Goal: Information Seeking & Learning: Learn about a topic

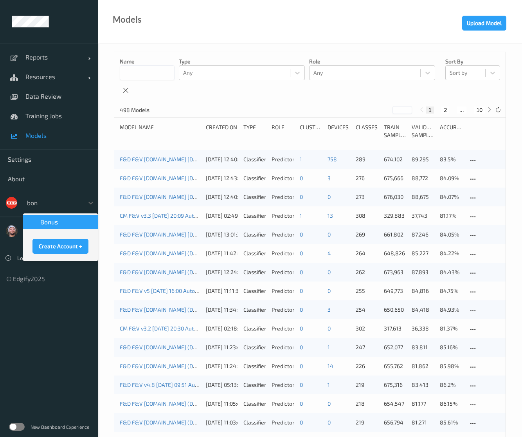
type input "bonu"
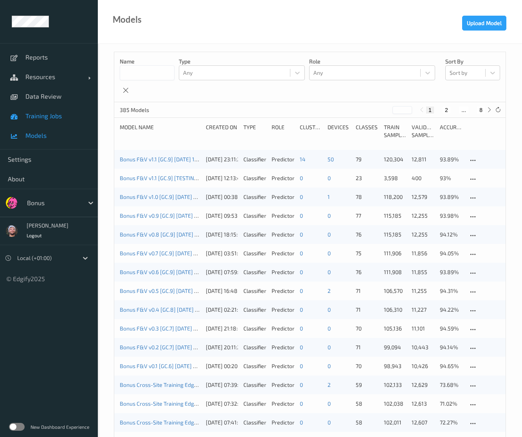
click at [46, 107] on link "Training Jobs" at bounding box center [49, 116] width 98 height 20
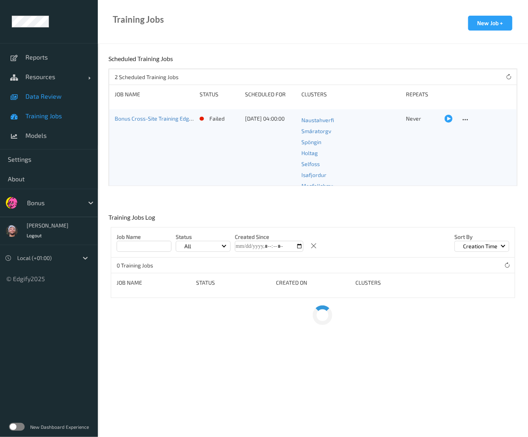
click at [50, 101] on link "Data Review" at bounding box center [49, 97] width 98 height 20
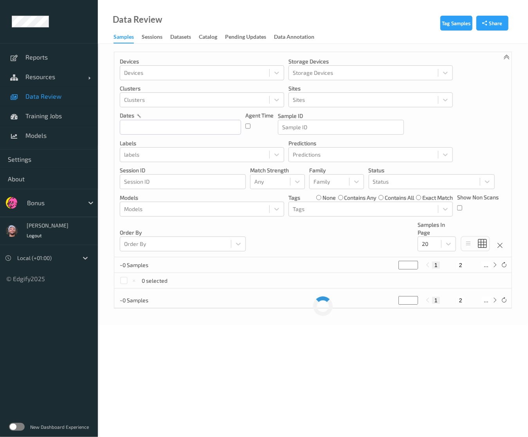
click at [188, 16] on div "Data Review Samples Sessions Datasets Catalog Pending Updates Data Annotation" at bounding box center [313, 22] width 430 height 44
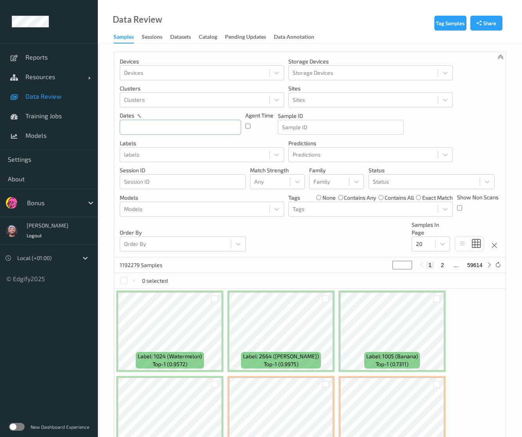
click at [176, 133] on input "text" at bounding box center [180, 127] width 121 height 15
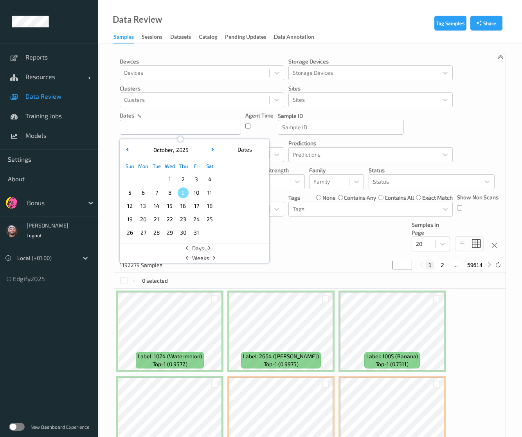
click at [185, 195] on span "9" at bounding box center [183, 192] width 11 height 11
type input "09/10/2025 00:00 -> 09/10/2025 23:59"
click at [423, 137] on div "Devices Devices Storage Devices Storage Devices Clusters Clusters Sites Sites d…" at bounding box center [310, 154] width 392 height 205
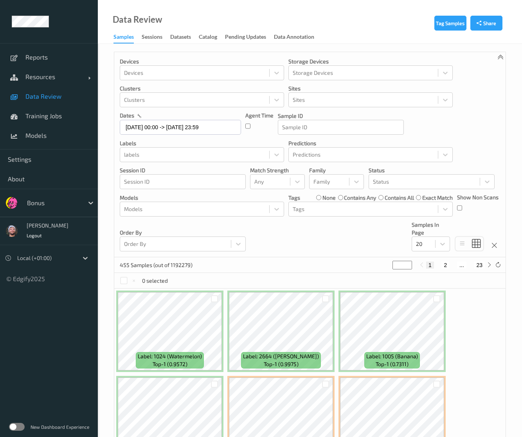
click at [226, 213] on div at bounding box center [194, 208] width 141 height 9
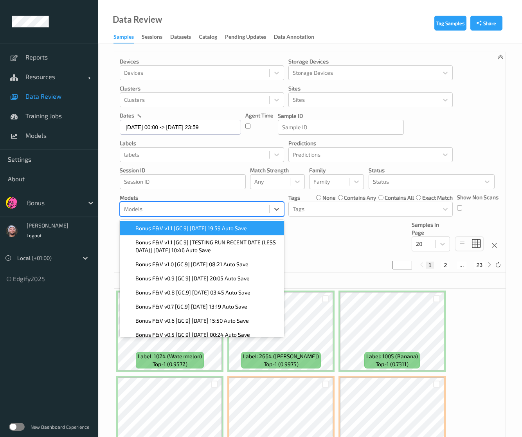
click at [178, 229] on span "Bonus F&V v1.1 [GC.9] 2025-10-08 19:59 Auto Save" at bounding box center [192, 228] width 112 height 8
click at [462, 108] on div "Devices Devices Storage Devices Storage Devices Clusters Clusters Sites Sites d…" at bounding box center [310, 154] width 392 height 205
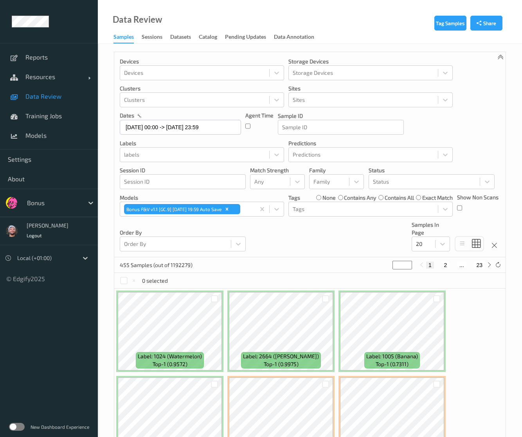
click at [299, 231] on div "Devices Devices Storage Devices Storage Devices Clusters Clusters Sites Sites d…" at bounding box center [310, 154] width 392 height 205
click at [423, 184] on div at bounding box center [424, 181] width 103 height 9
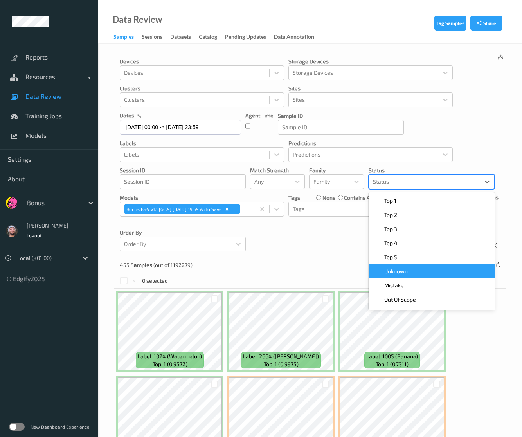
click at [413, 268] on div "Unknown" at bounding box center [432, 272] width 117 height 8
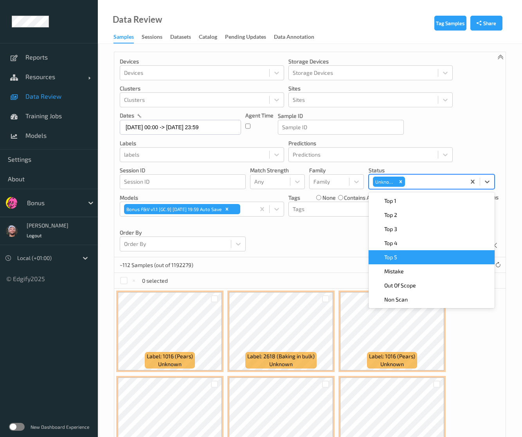
click at [312, 244] on div "Devices Devices Storage Devices Storage Devices Clusters Clusters Sites Sites d…" at bounding box center [310, 154] width 392 height 205
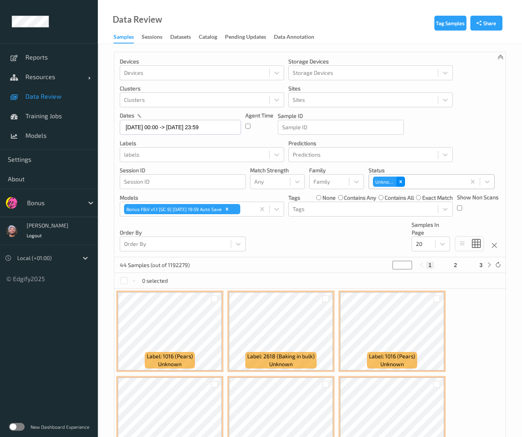
click at [404, 180] on div "Remove Unknown" at bounding box center [401, 182] width 9 height 10
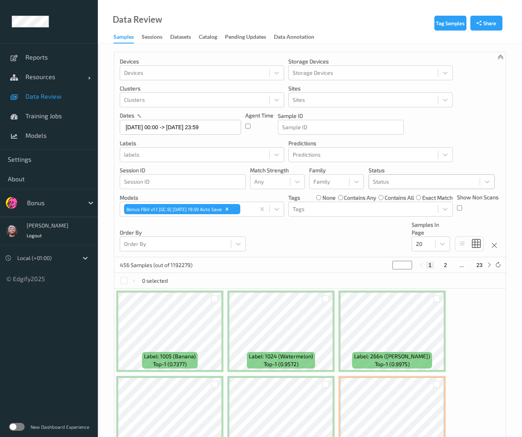
click at [435, 182] on div at bounding box center [424, 181] width 103 height 9
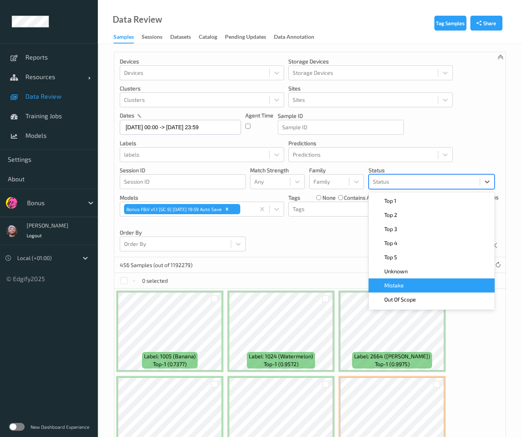
click at [399, 280] on div "Mistake" at bounding box center [432, 285] width 126 height 14
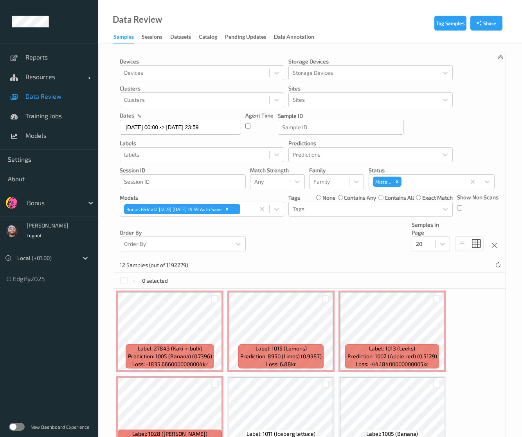
click at [362, 253] on div "Devices Devices Storage Devices Storage Devices Clusters Clusters Sites Sites d…" at bounding box center [310, 154] width 392 height 205
click at [26, 114] on span "Training Jobs" at bounding box center [57, 116] width 65 height 8
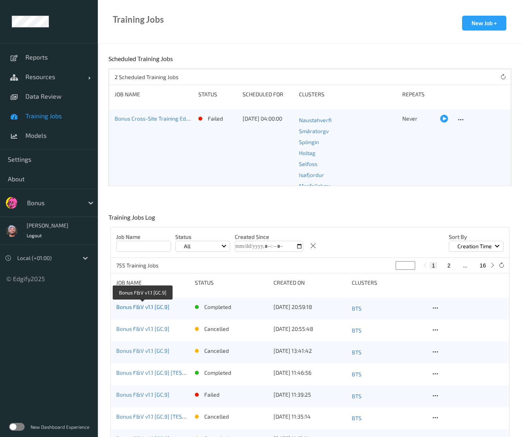
click at [161, 307] on link "Bonus F&V v1.1 [GC.9]" at bounding box center [142, 307] width 53 height 7
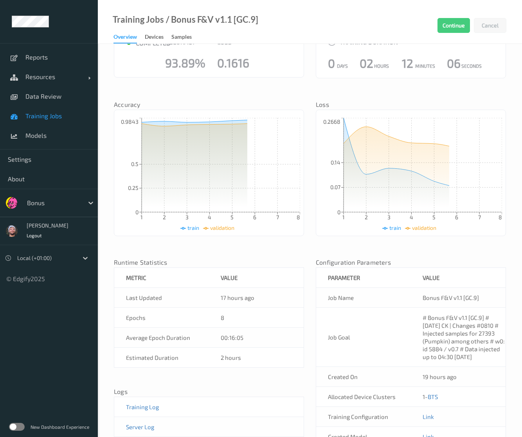
scroll to position [84, 0]
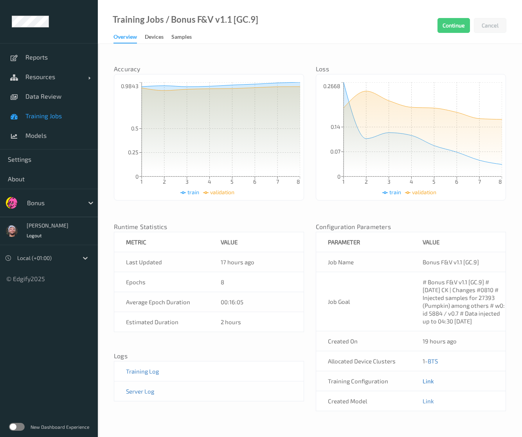
click at [427, 381] on link "Link" at bounding box center [428, 381] width 11 height 7
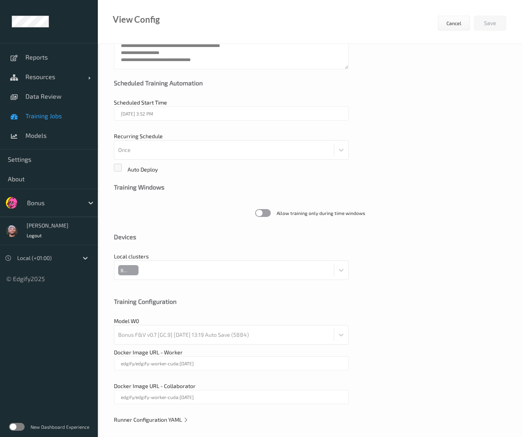
scroll to position [101, 0]
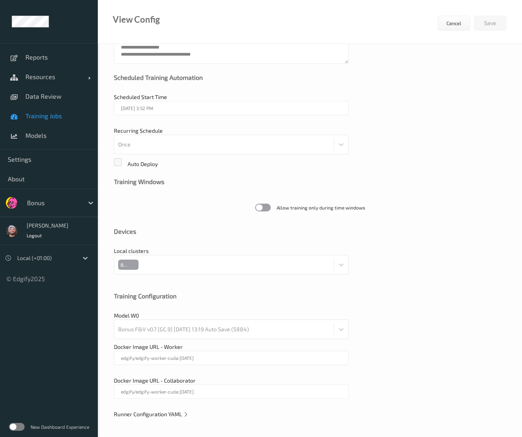
click at [164, 416] on span "Runner Configuration YAML" at bounding box center [151, 414] width 75 height 7
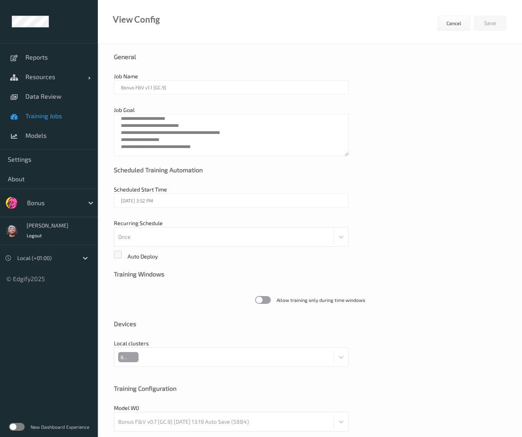
scroll to position [0, 0]
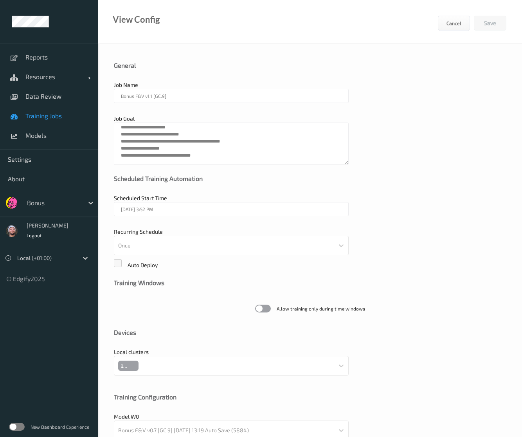
click at [49, 116] on span "Training Jobs" at bounding box center [57, 116] width 65 height 8
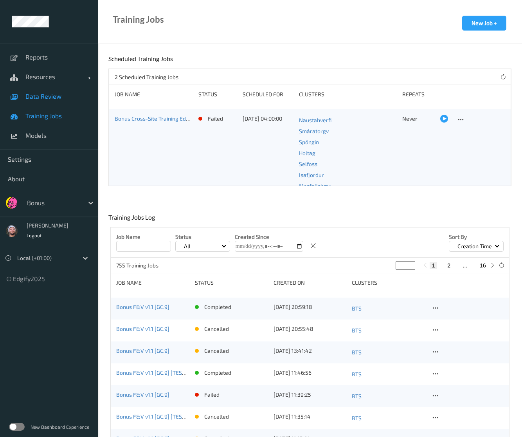
click at [52, 92] on span "Data Review" at bounding box center [57, 96] width 65 height 8
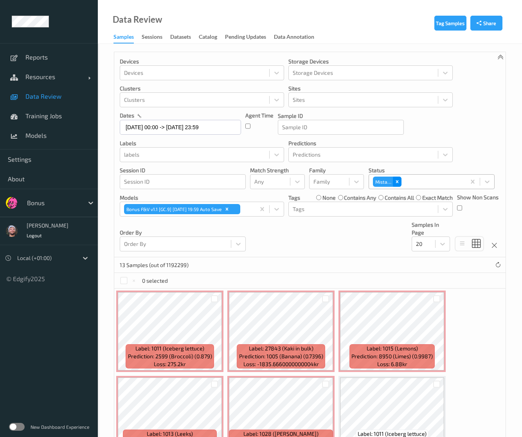
click at [398, 184] on div "Remove Mistake" at bounding box center [397, 182] width 9 height 10
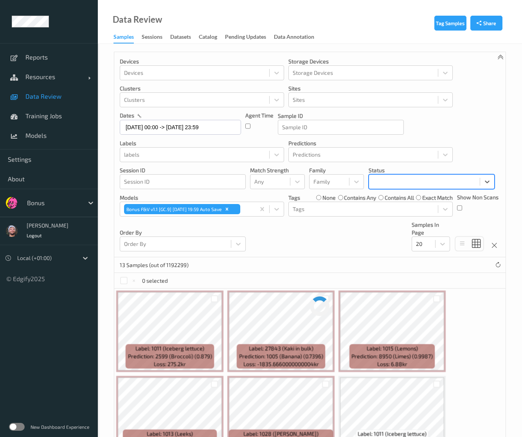
click at [461, 137] on div "Devices Devices Storage Devices Storage Devices Clusters Clusters Sites Sites d…" at bounding box center [310, 154] width 392 height 205
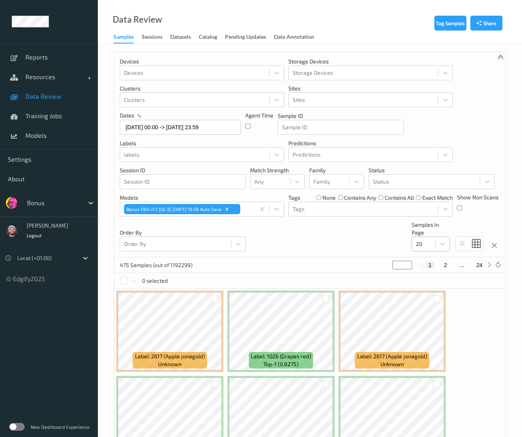
click at [427, 237] on div "20" at bounding box center [431, 244] width 38 height 15
click at [432, 316] on span "200" at bounding box center [432, 320] width 9 height 8
click at [193, 156] on div at bounding box center [194, 154] width 141 height 9
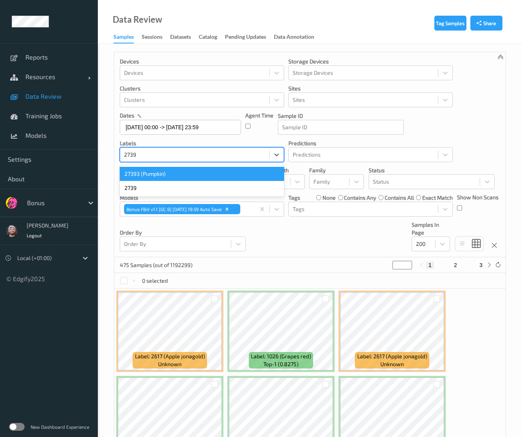
type input "27393"
click at [185, 170] on div "27393 (Pumpkin)" at bounding box center [202, 174] width 164 height 14
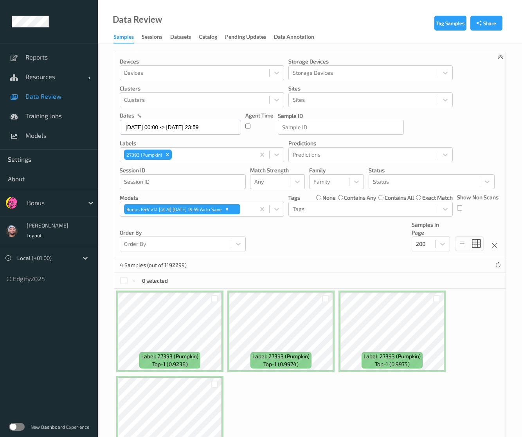
click at [289, 240] on div "Devices Devices Storage Devices Storage Devices Clusters Clusters Sites Sites d…" at bounding box center [310, 154] width 392 height 205
click at [226, 141] on p "labels" at bounding box center [202, 143] width 164 height 8
click at [387, 48] on div "Tag Samples Share Devices Devices Storage Devices Storage Devices Clusters Clus…" at bounding box center [310, 268] width 425 height 448
click at [418, 51] on div "Tag Samples Share Devices Devices Storage Devices Storage Devices Clusters Clus…" at bounding box center [310, 268] width 425 height 448
click at [415, 58] on p "Storage Devices" at bounding box center [371, 62] width 164 height 8
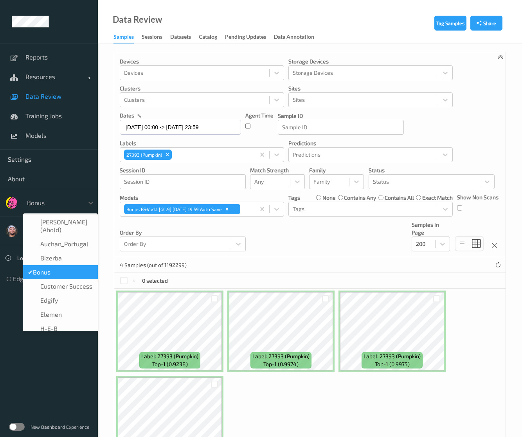
click at [62, 202] on div at bounding box center [53, 202] width 53 height 9
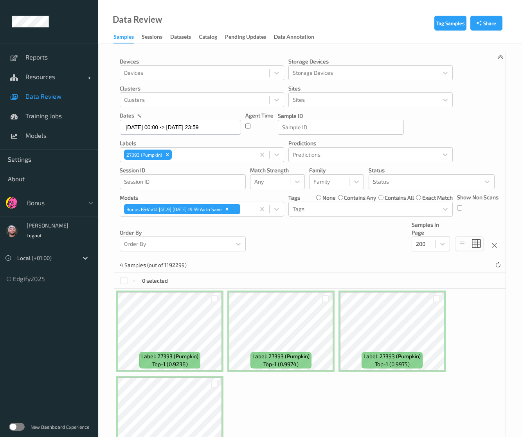
click at [59, 203] on div at bounding box center [53, 202] width 53 height 9
click at [58, 210] on div "Bonus" at bounding box center [60, 202] width 75 height 15
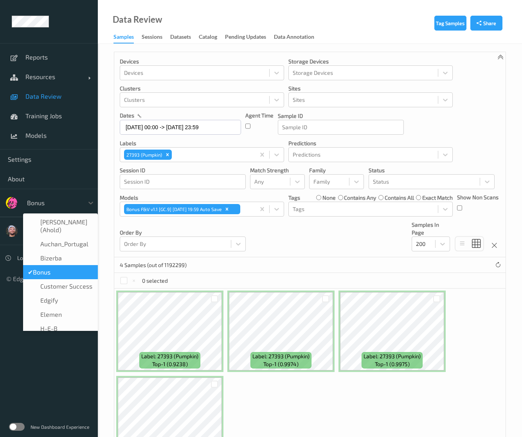
click at [58, 206] on div at bounding box center [53, 202] width 53 height 9
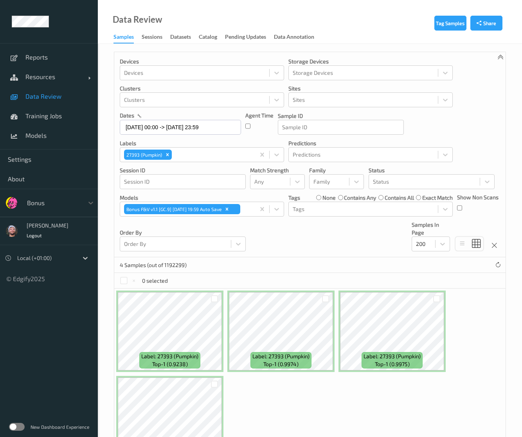
click at [58, 206] on div at bounding box center [53, 202] width 53 height 9
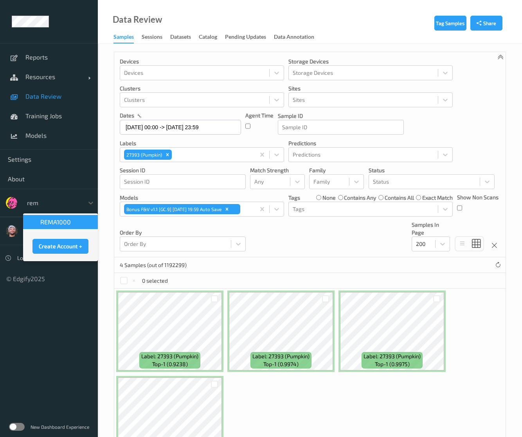
type input "rema"
